Goal: Task Accomplishment & Management: Manage account settings

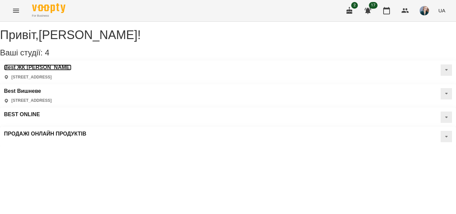
click at [33, 71] on h3 "Best ЖК [PERSON_NAME]" at bounding box center [37, 67] width 67 height 6
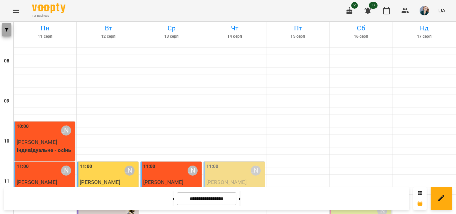
click at [7, 27] on button "button" at bounding box center [6, 29] width 9 height 13
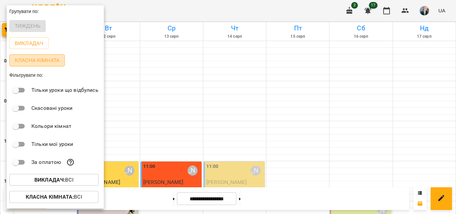
click at [50, 62] on p "Класна кімната" at bounding box center [37, 60] width 45 height 8
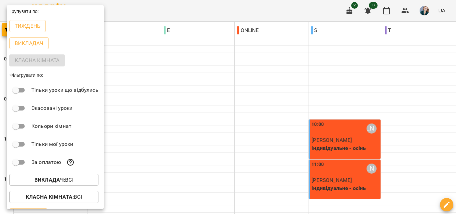
click at [426, 98] on div at bounding box center [228, 107] width 456 height 214
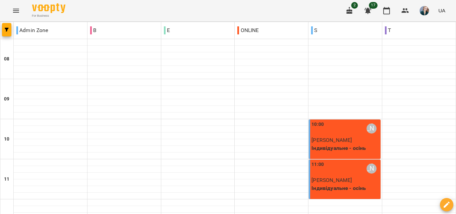
scroll to position [100, 0]
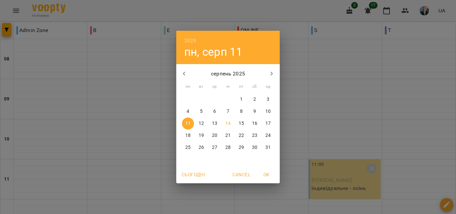
click at [228, 121] on p "14" at bounding box center [228, 123] width 5 height 7
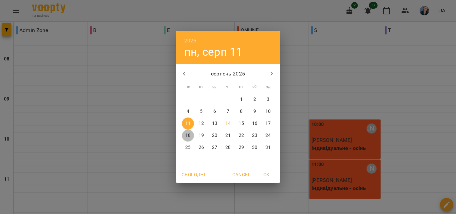
click at [189, 135] on p "18" at bounding box center [187, 135] width 5 height 7
type input "**********"
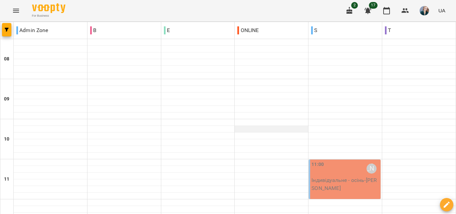
scroll to position [67, 0]
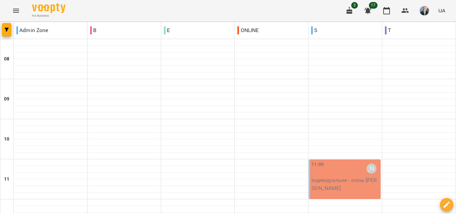
type input "**********"
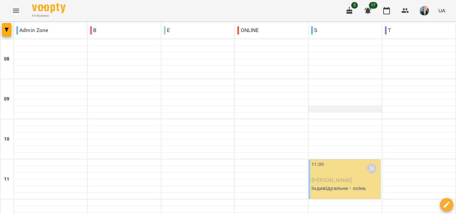
scroll to position [67, 0]
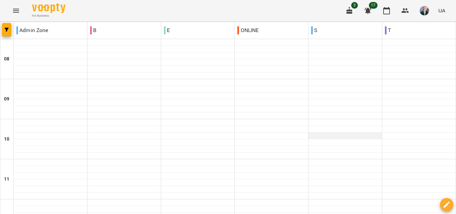
scroll to position [301, 0]
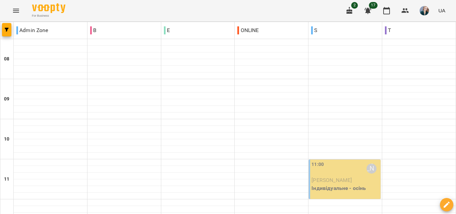
scroll to position [431, 0]
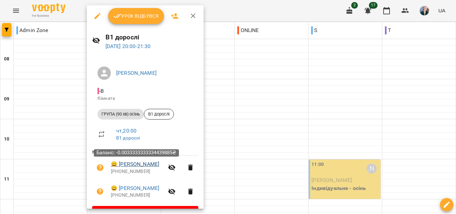
scroll to position [18, 0]
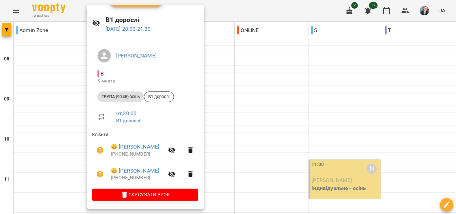
click at [254, 74] on div at bounding box center [228, 107] width 456 height 214
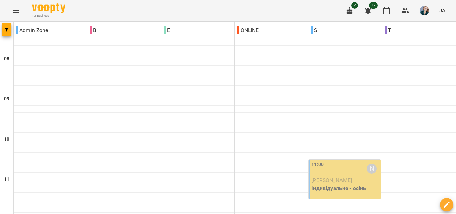
scroll to position [431, 0]
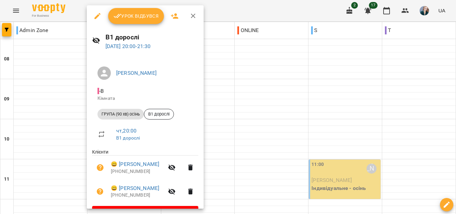
click at [63, 106] on div at bounding box center [228, 107] width 456 height 214
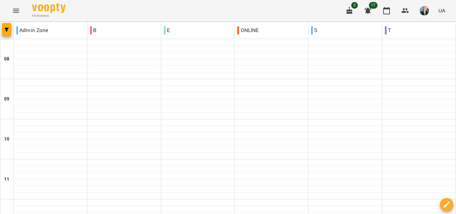
scroll to position [401, 0]
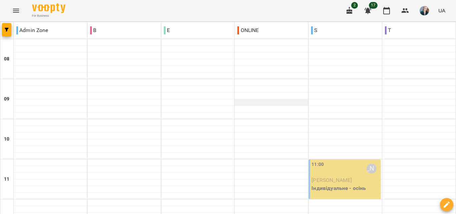
scroll to position [397, 0]
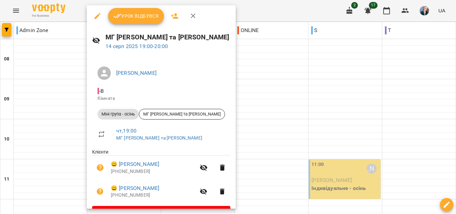
click at [344, 74] on div at bounding box center [228, 107] width 456 height 214
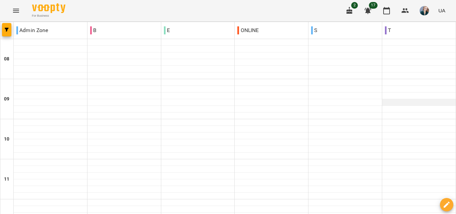
scroll to position [301, 0]
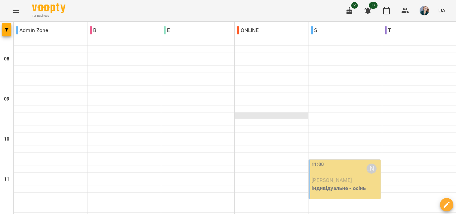
scroll to position [267, 0]
type input "**********"
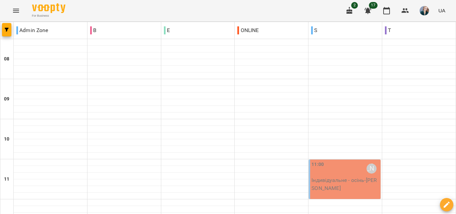
scroll to position [67, 0]
type input "**********"
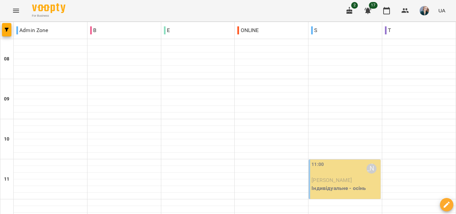
click at [342, 177] on span "[PERSON_NAME]" at bounding box center [332, 180] width 40 height 6
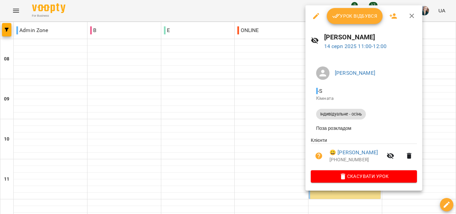
click at [350, 19] on span "Урок відбувся" at bounding box center [354, 16] width 45 height 8
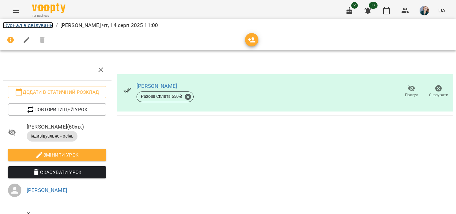
click at [36, 23] on link "Журнал відвідувань" at bounding box center [28, 25] width 50 height 6
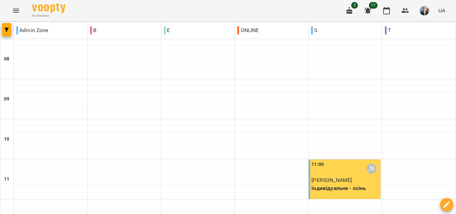
scroll to position [134, 0]
click at [336, 184] on p "Індивідуальне - осінь" at bounding box center [346, 188] width 68 height 8
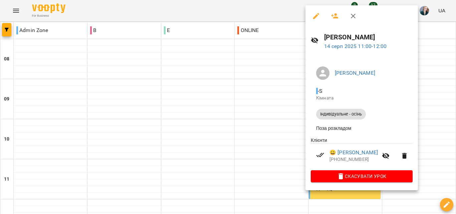
click at [245, 108] on div at bounding box center [228, 107] width 456 height 214
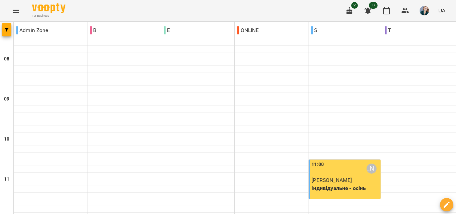
scroll to position [200, 0]
click at [46, 10] on img at bounding box center [48, 8] width 33 height 10
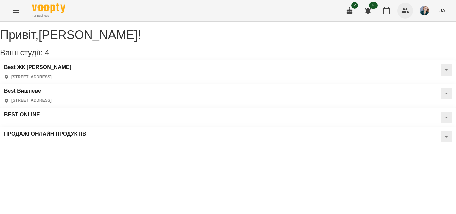
click at [405, 12] on icon "button" at bounding box center [405, 10] width 7 height 5
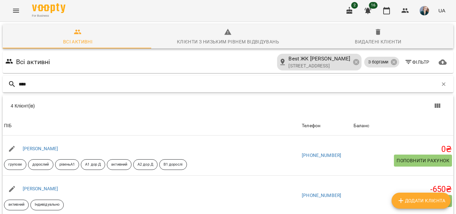
type input "*****"
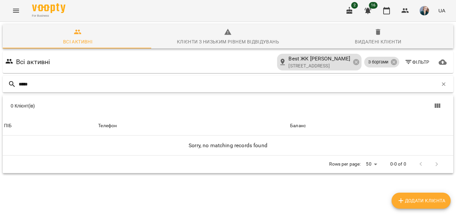
drag, startPoint x: 41, startPoint y: 82, endPoint x: 18, endPoint y: 85, distance: 23.6
click at [18, 85] on div "*****" at bounding box center [228, 84] width 451 height 17
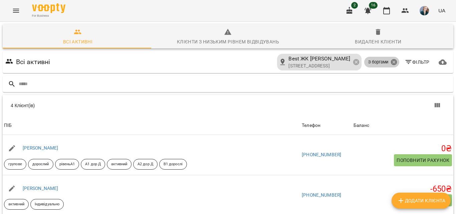
click at [391, 60] on icon at bounding box center [394, 62] width 6 height 6
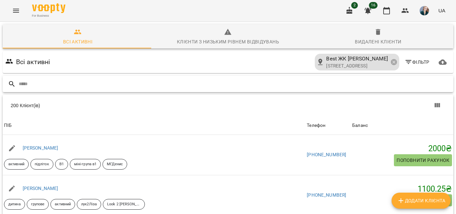
click at [102, 84] on input "text" at bounding box center [235, 84] width 432 height 11
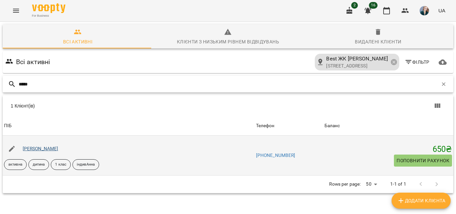
type input "*****"
click at [46, 151] on link "[PERSON_NAME]" at bounding box center [41, 148] width 36 height 5
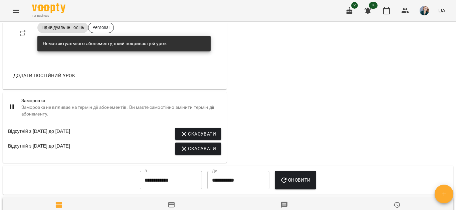
scroll to position [434, 0]
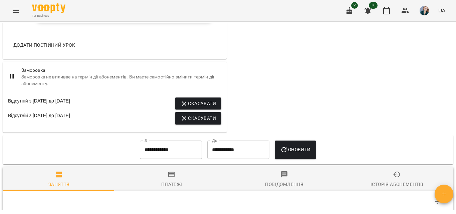
click at [147, 159] on input "**********" at bounding box center [171, 150] width 62 height 19
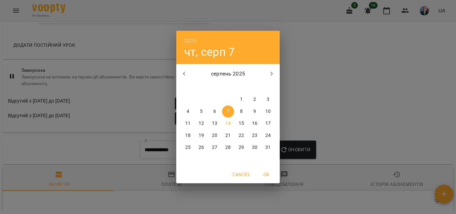
click at [189, 75] on button "button" at bounding box center [184, 74] width 16 height 16
click at [228, 98] on p "1" at bounding box center [228, 99] width 3 height 7
type input "**********"
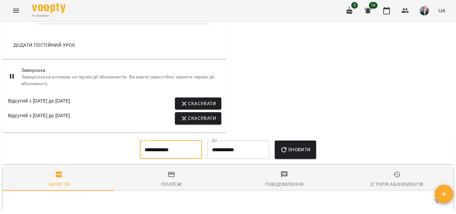
click at [302, 154] on span "Оновити" at bounding box center [295, 150] width 30 height 8
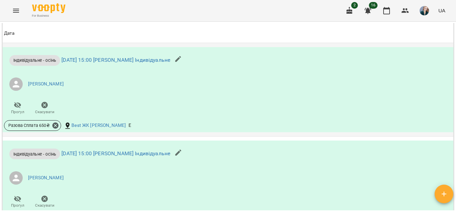
scroll to position [635, 0]
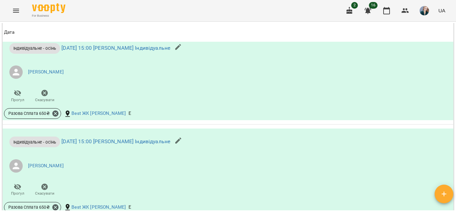
click at [426, 11] on img "button" at bounding box center [424, 10] width 9 height 9
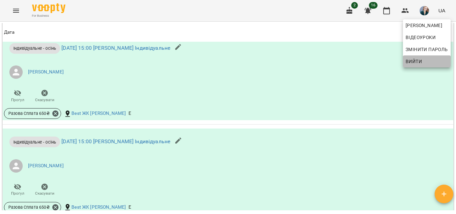
click at [421, 61] on span "Вийти" at bounding box center [414, 61] width 16 height 8
